Goal: Information Seeking & Learning: Learn about a topic

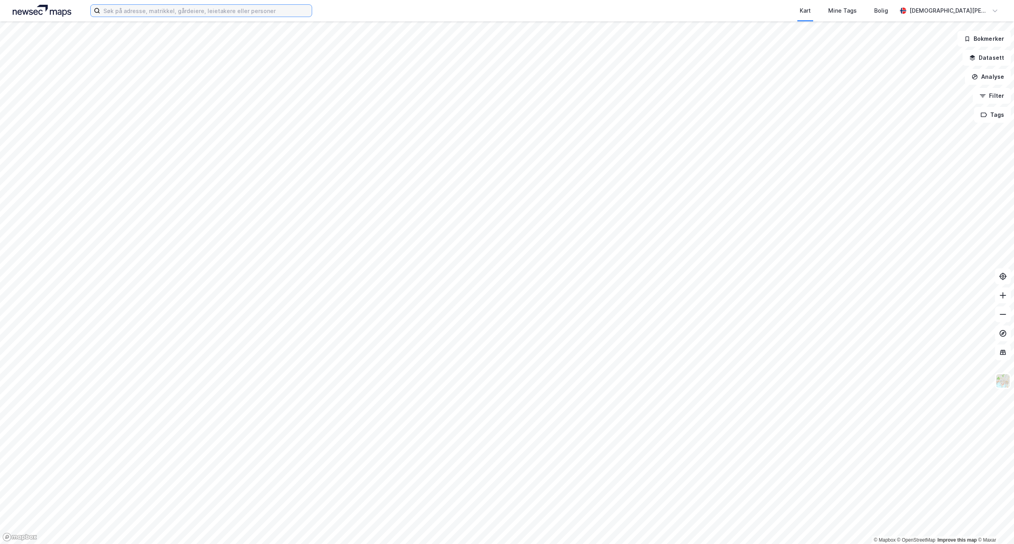
click at [178, 8] on input at bounding box center [206, 11] width 212 height 12
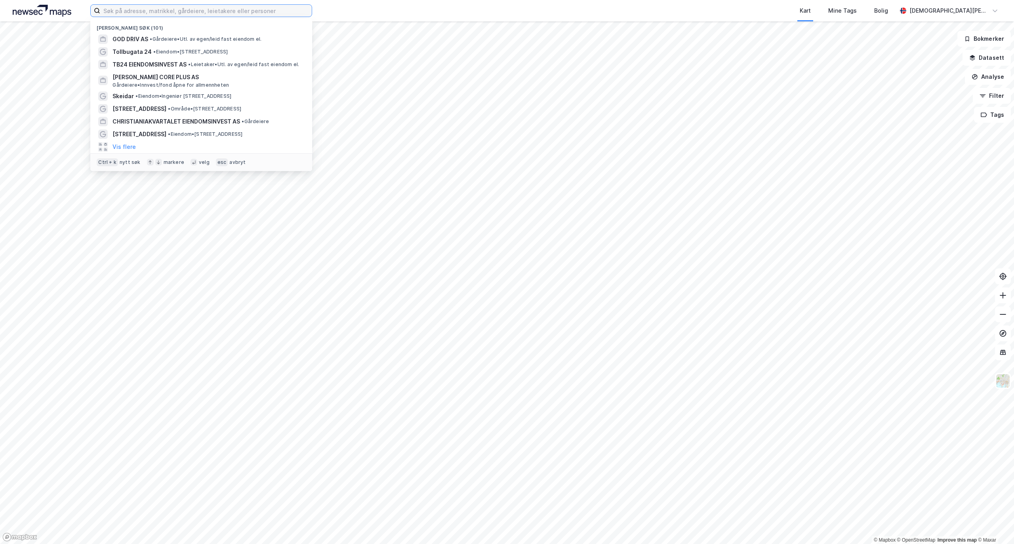
paste input "Røynebergsletta 27"
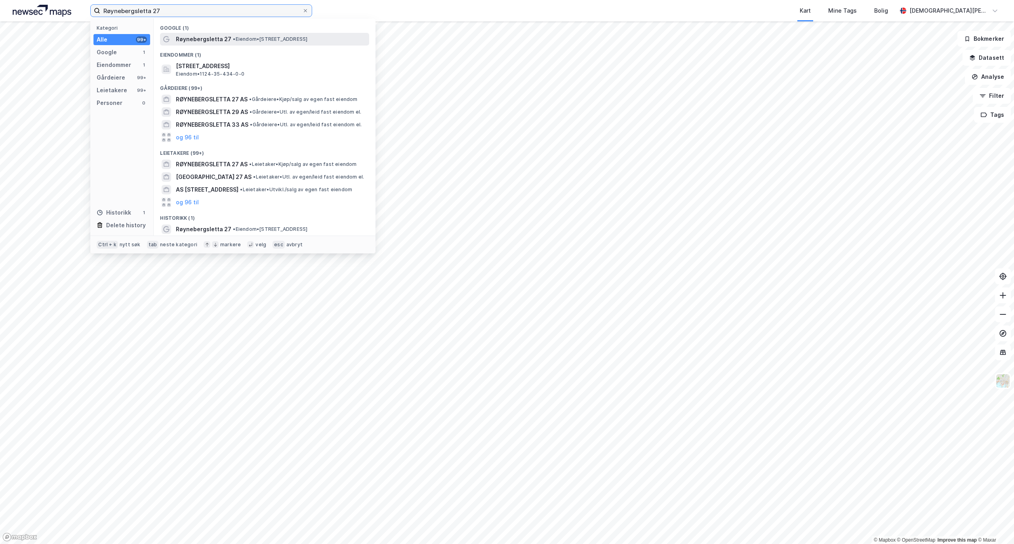
type input "Røynebergsletta 27"
click at [225, 34] on span "Røynebergsletta 27" at bounding box center [203, 39] width 55 height 10
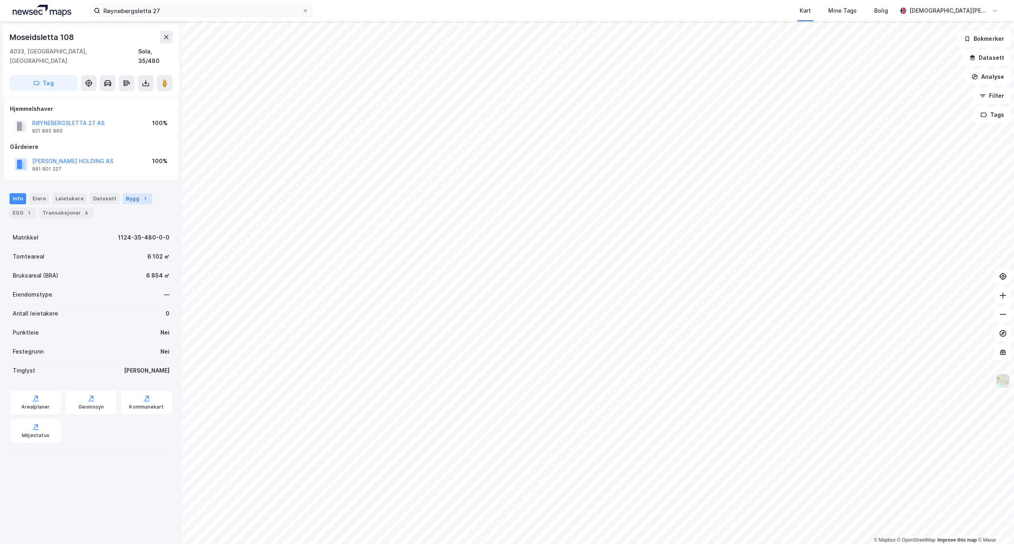
click at [128, 193] on div "Bygg 1" at bounding box center [137, 198] width 29 height 11
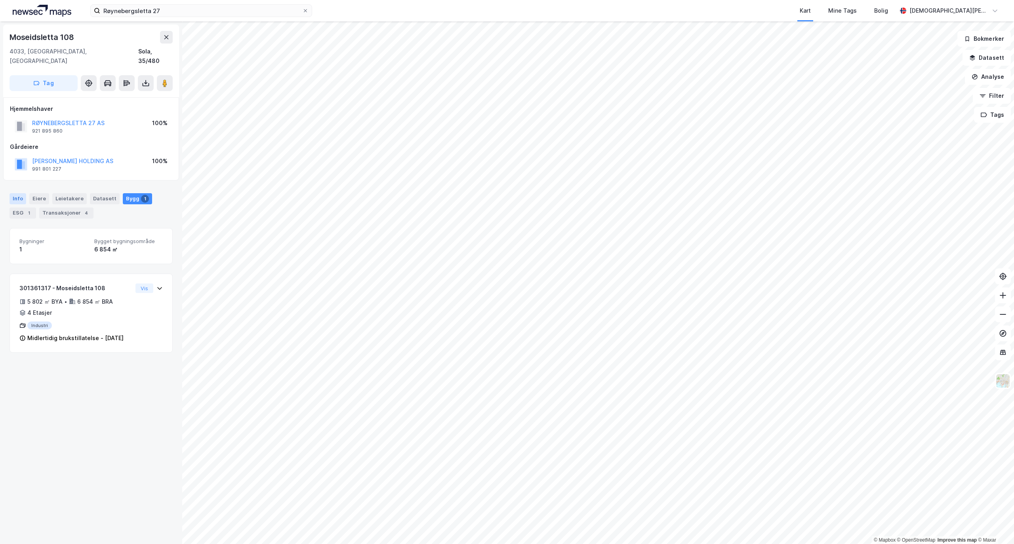
click at [18, 193] on div "Info" at bounding box center [18, 198] width 17 height 11
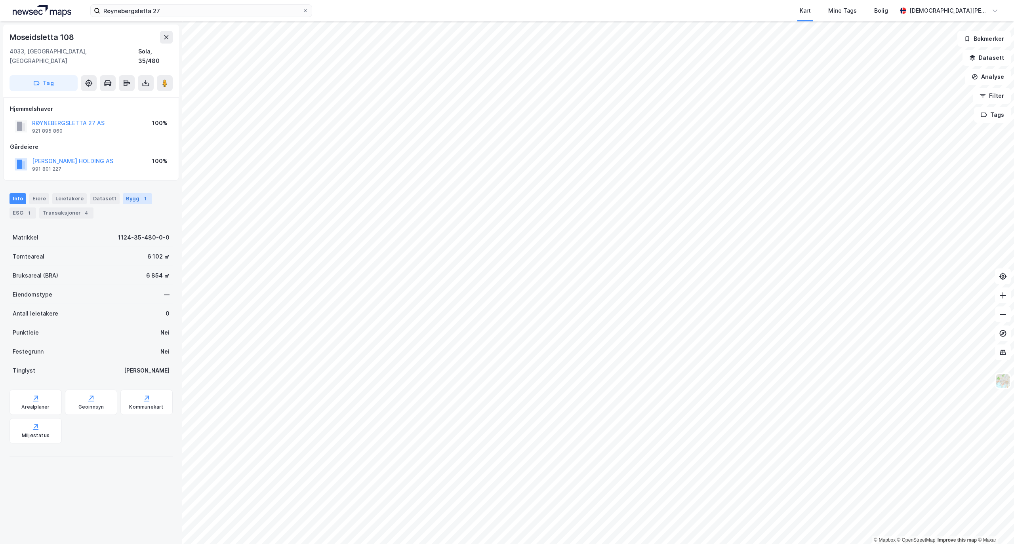
click at [130, 193] on div "Bygg 1" at bounding box center [137, 198] width 29 height 11
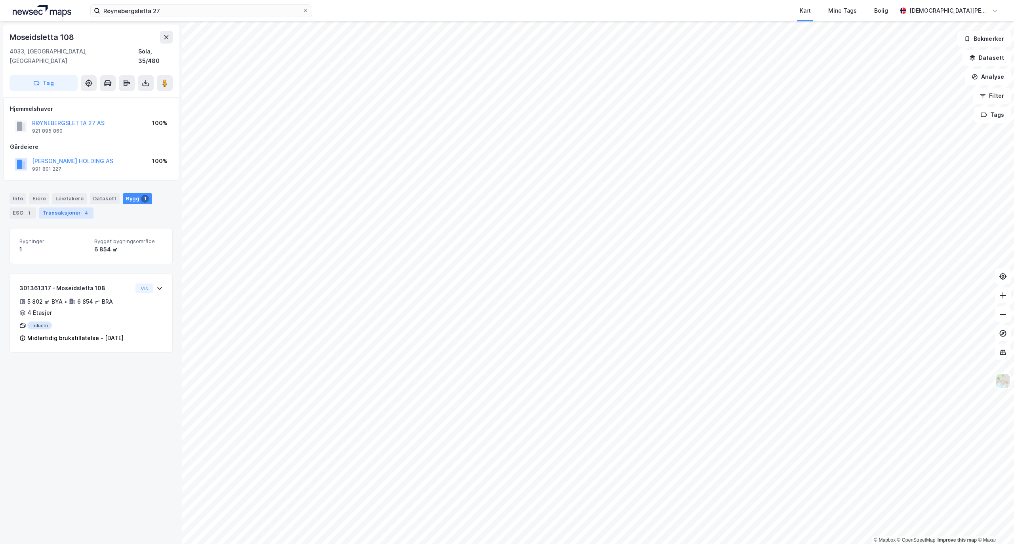
click at [67, 208] on div "Transaksjoner 4" at bounding box center [66, 213] width 54 height 11
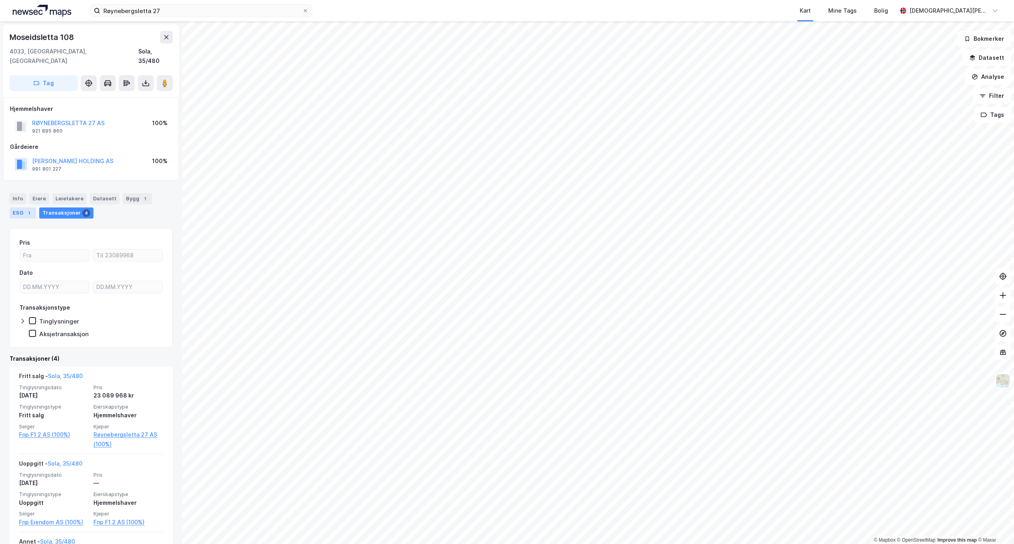
click at [23, 208] on div "ESG 1" at bounding box center [23, 213] width 27 height 11
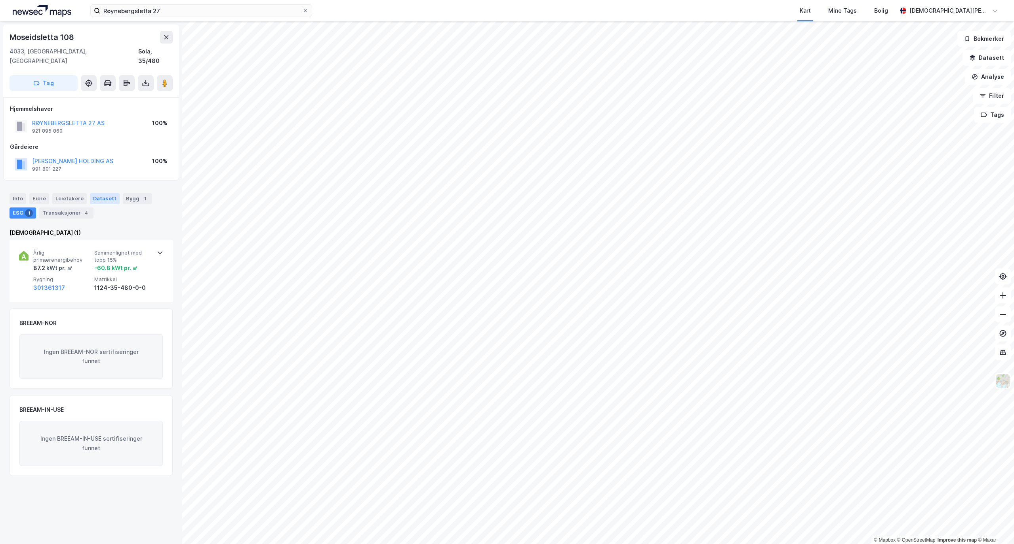
click at [100, 193] on div "Datasett" at bounding box center [105, 198] width 30 height 11
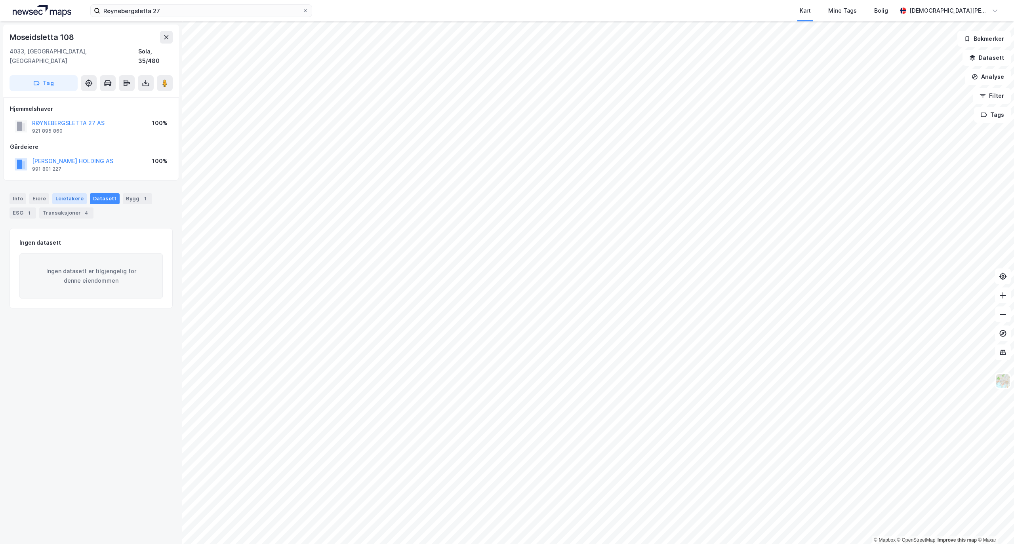
click at [56, 193] on div "Leietakere" at bounding box center [69, 198] width 34 height 11
click at [24, 193] on div "Info" at bounding box center [18, 198] width 17 height 11
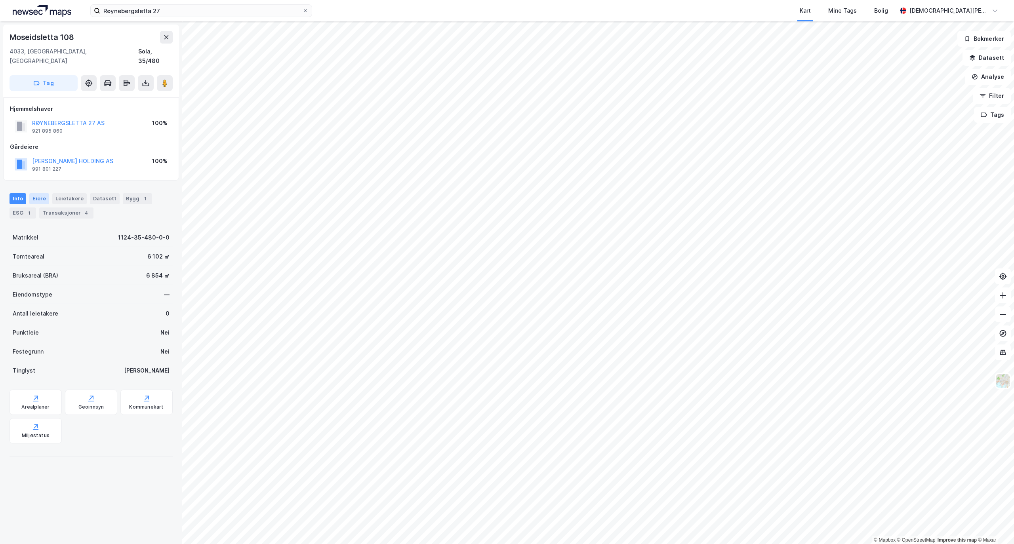
click at [40, 193] on div "Eiere" at bounding box center [39, 198] width 20 height 11
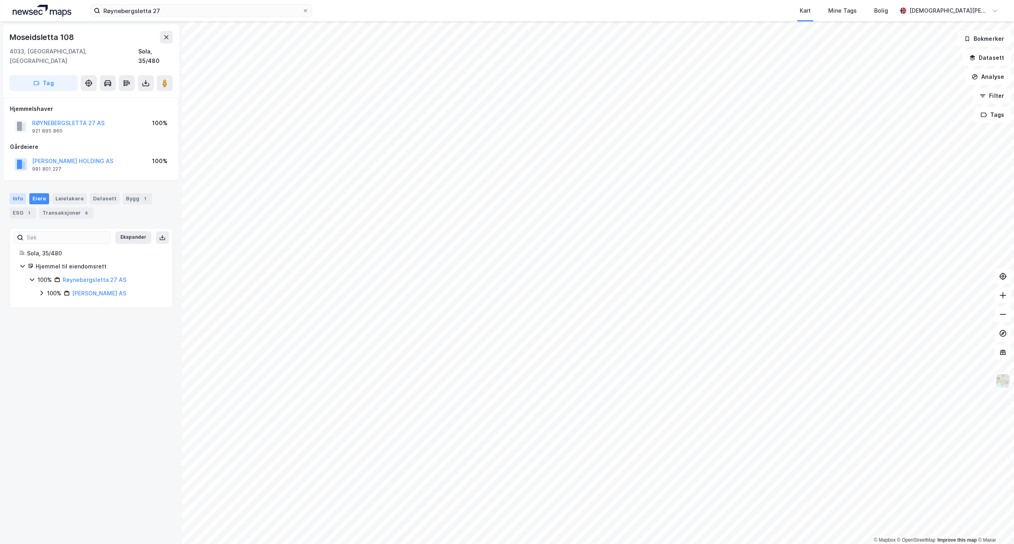
click at [17, 193] on div "Info" at bounding box center [18, 198] width 17 height 11
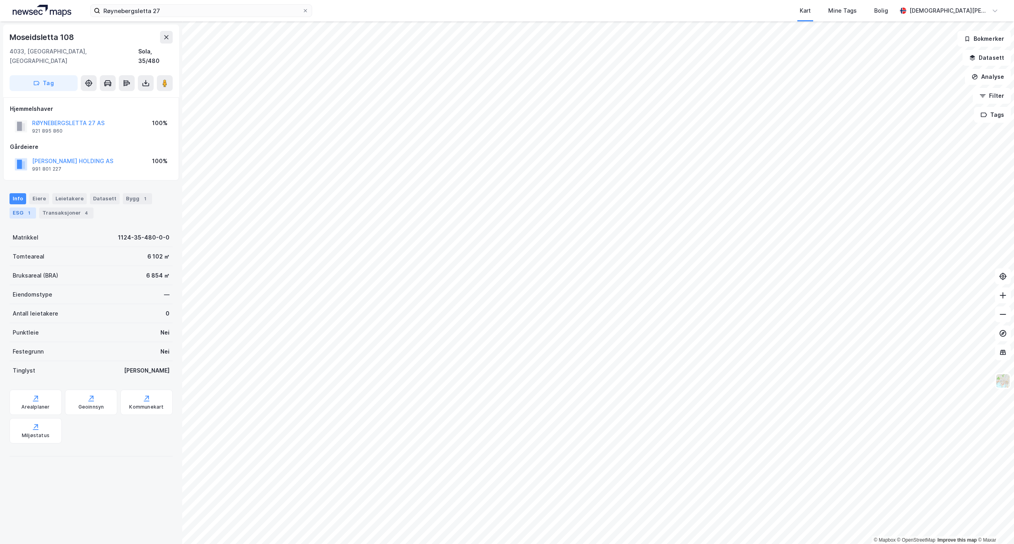
click at [28, 209] on div "1" at bounding box center [29, 213] width 8 height 8
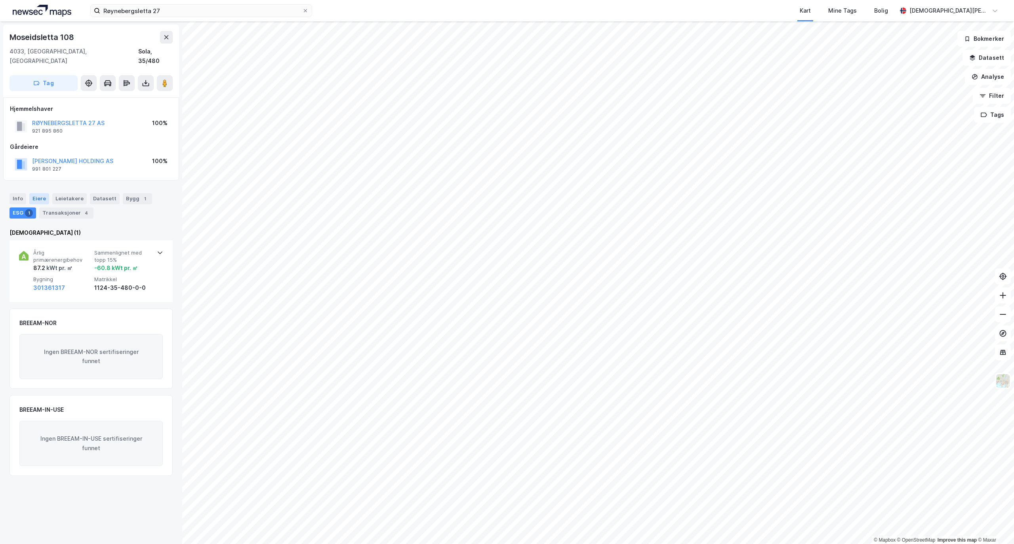
click at [40, 194] on div "Eiere" at bounding box center [39, 198] width 20 height 11
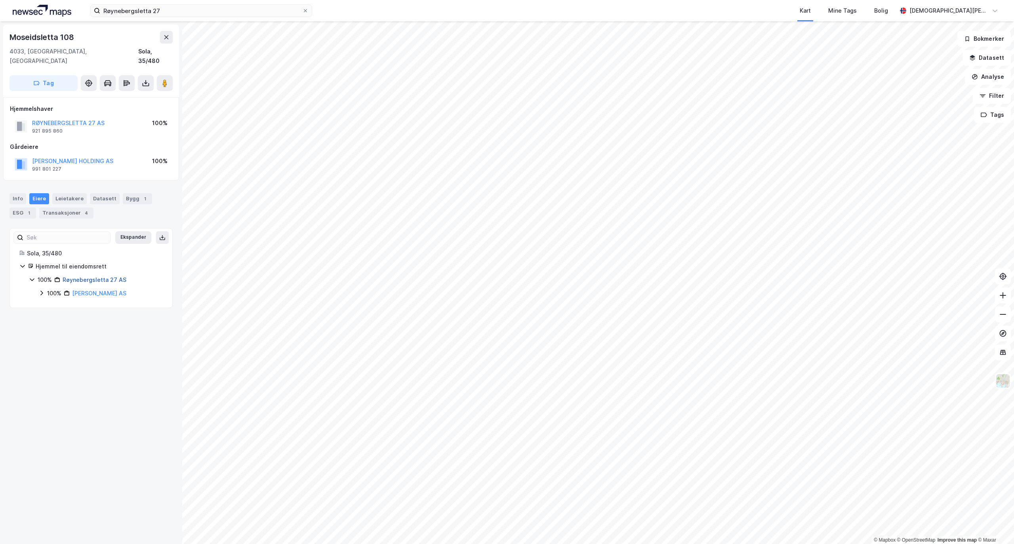
click at [97, 277] on link "Røynebergsletta 27 AS" at bounding box center [95, 280] width 64 height 7
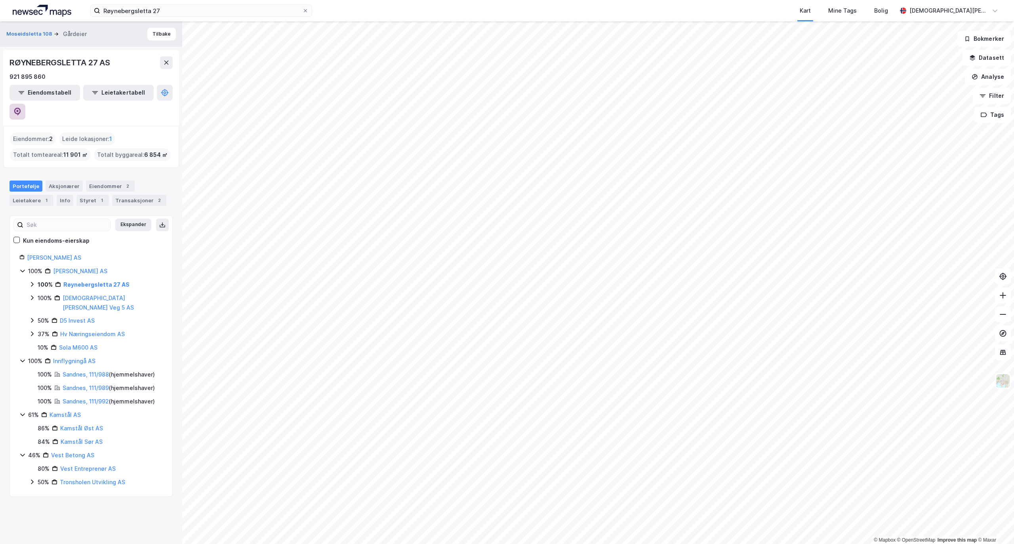
click at [21, 108] on icon at bounding box center [17, 112] width 7 height 8
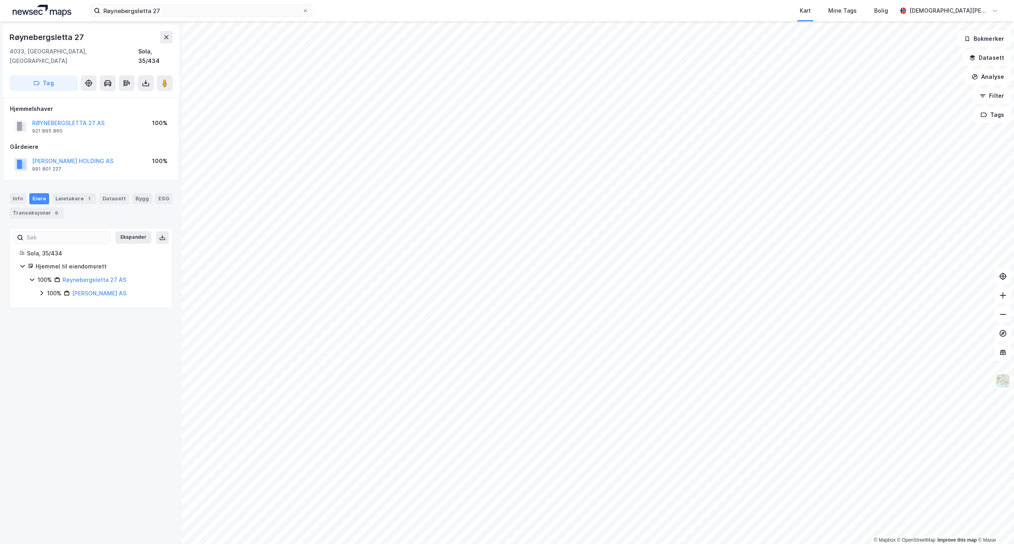
click at [16, 184] on div "Info [PERSON_NAME] 1 Datasett Bygg ESG Transaksjoner 6" at bounding box center [91, 203] width 182 height 38
click at [13, 193] on div "Info" at bounding box center [18, 198] width 17 height 11
